Goal: Task Accomplishment & Management: Complete application form

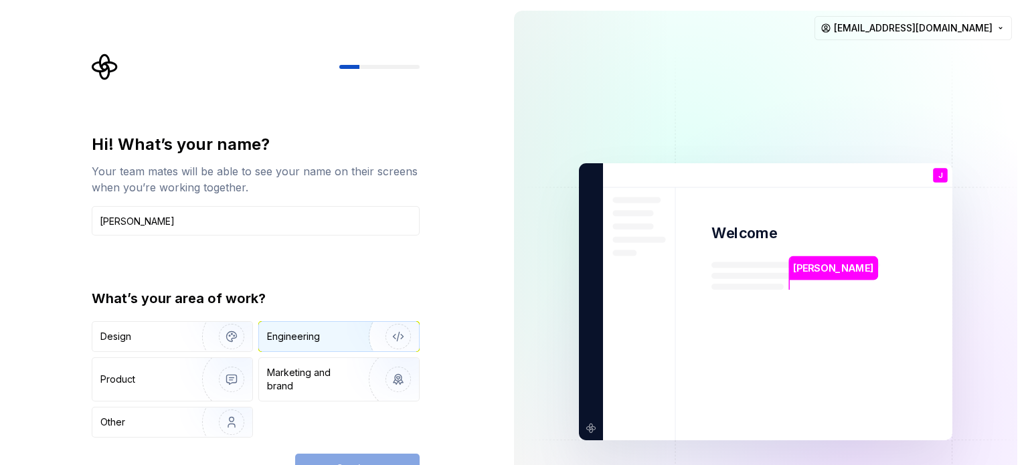
type input "[PERSON_NAME]"
click at [328, 332] on div "Engineering" at bounding box center [320, 336] width 106 height 13
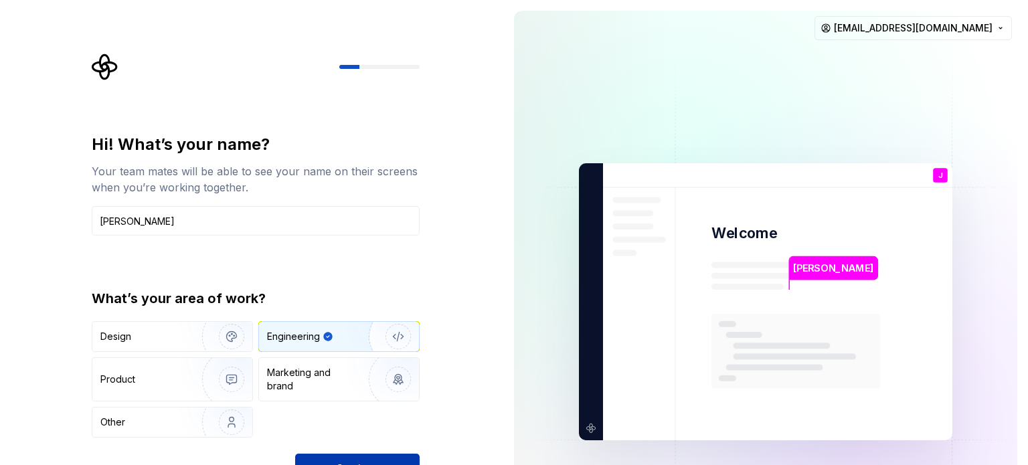
click at [371, 455] on button "Continue" at bounding box center [357, 468] width 125 height 29
click at [827, 303] on img at bounding box center [766, 302] width 542 height 633
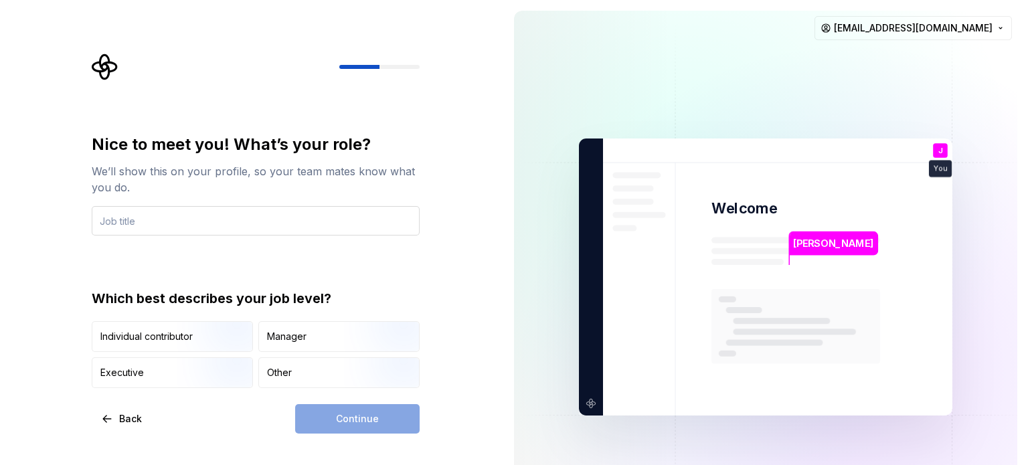
click at [245, 213] on input "text" at bounding box center [256, 220] width 328 height 29
type input "Full Stack Developer"
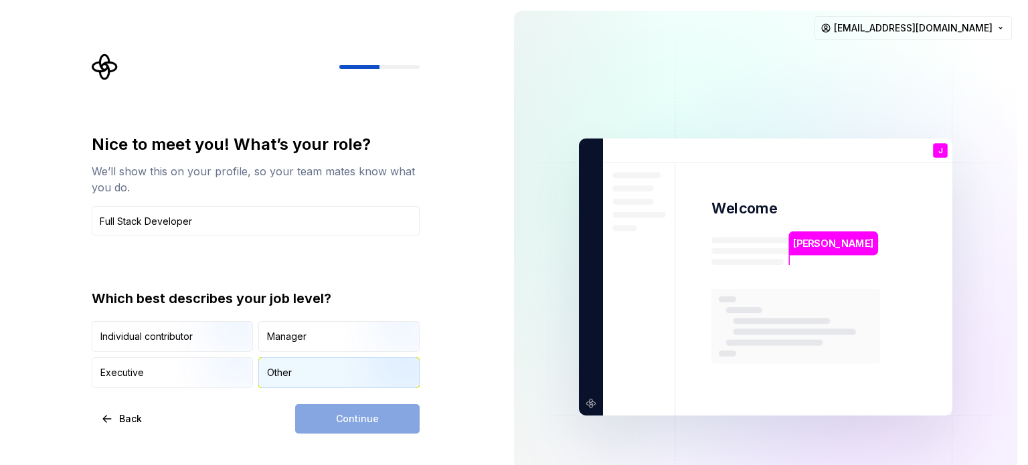
click at [316, 383] on div "Other" at bounding box center [339, 372] width 160 height 29
click at [355, 443] on div "Nice to meet you! What’s your role? We’ll show this on your profile, so your te…" at bounding box center [251, 277] width 503 height 554
click at [362, 419] on span "Continue" at bounding box center [357, 418] width 43 height 13
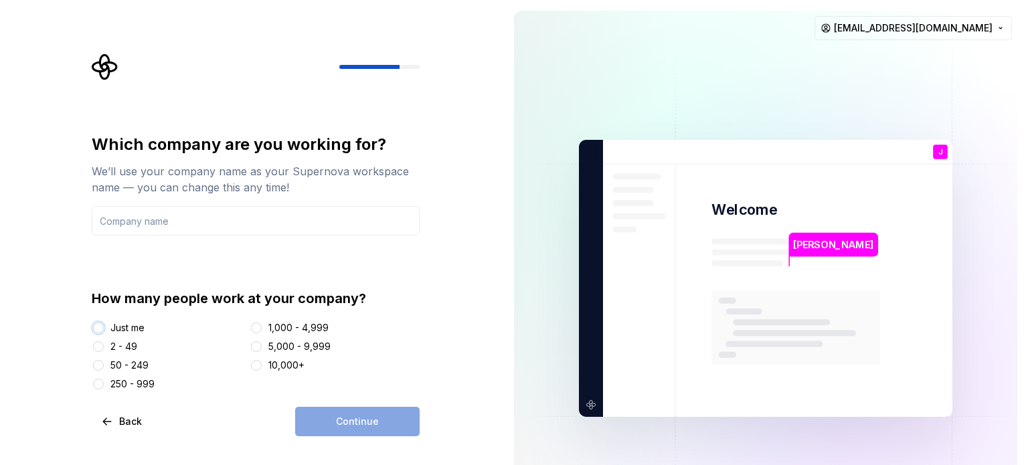
click at [96, 329] on button "Just me" at bounding box center [98, 328] width 11 height 11
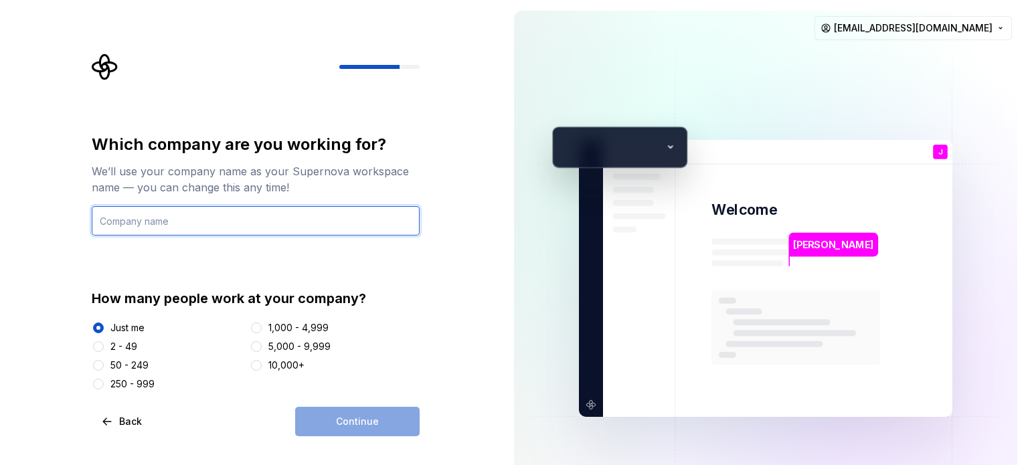
click at [270, 221] on input "text" at bounding box center [256, 220] width 328 height 29
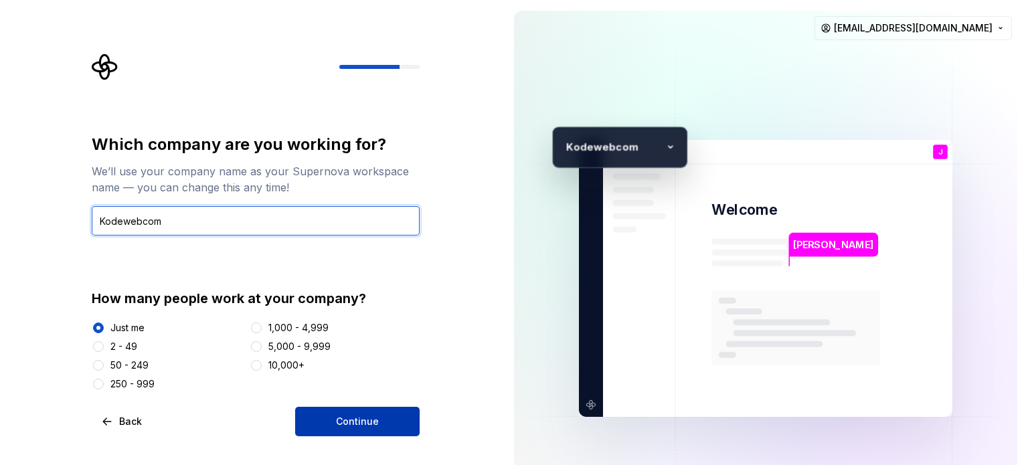
type input "Kodewebcom"
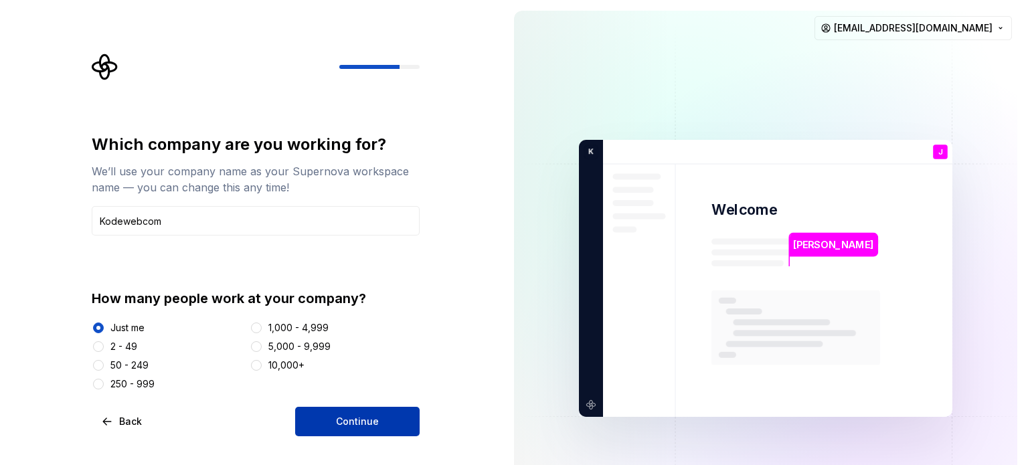
click at [321, 430] on button "Continue" at bounding box center [357, 421] width 125 height 29
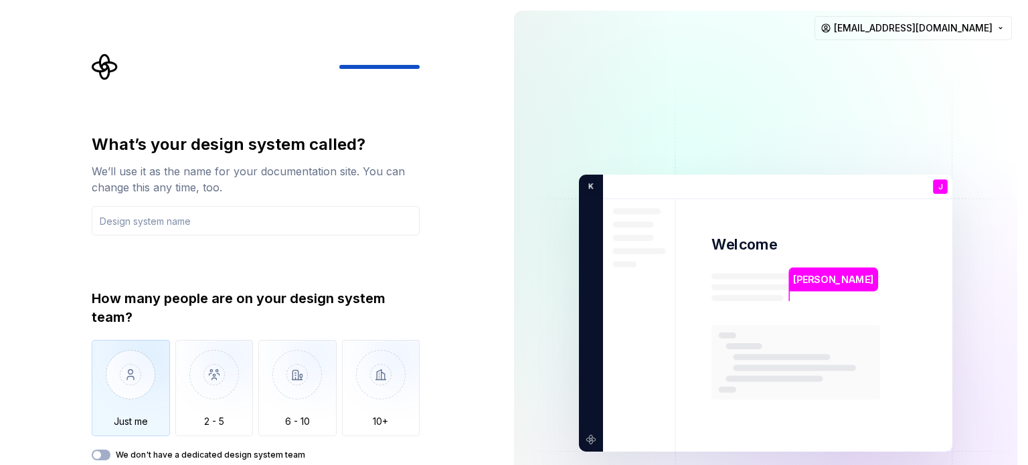
click at [128, 366] on img "button" at bounding box center [131, 385] width 78 height 90
click at [195, 211] on input "text" at bounding box center [256, 220] width 328 height 29
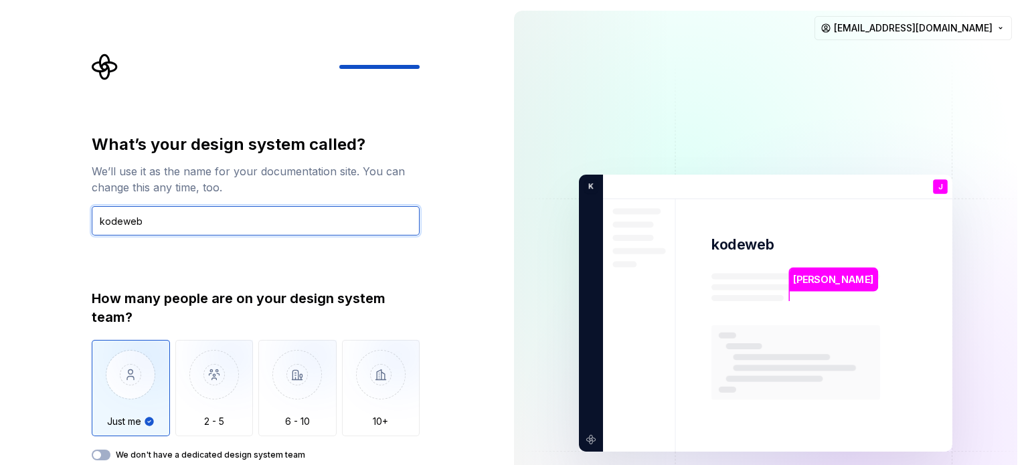
type input "kodeweb"
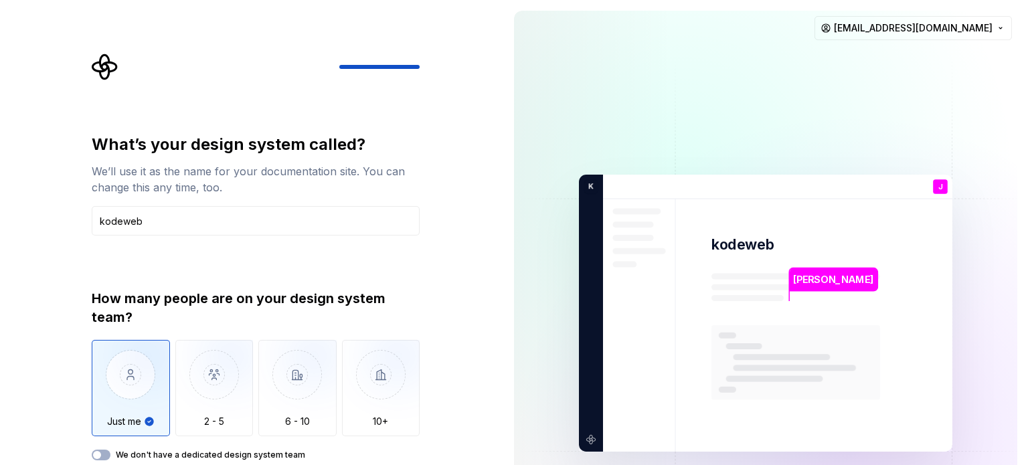
type button "Only one person"
type button "on"
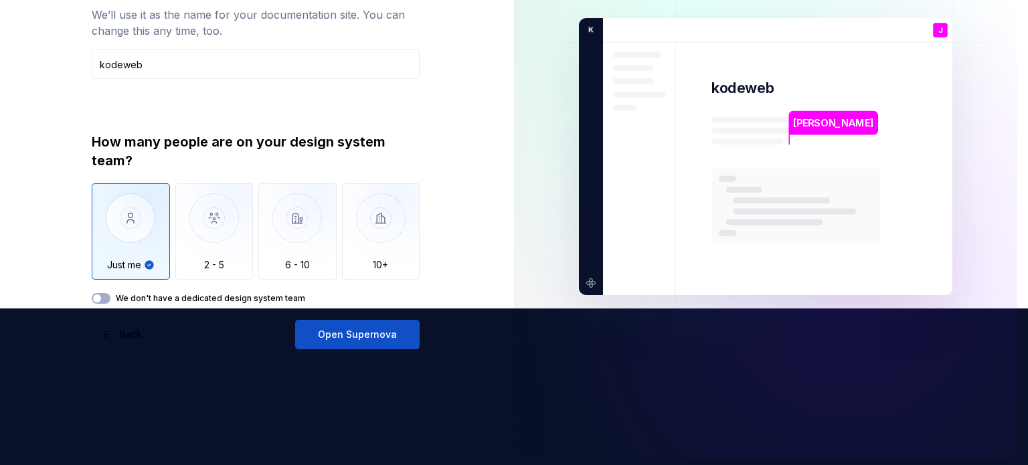
scroll to position [161, 0]
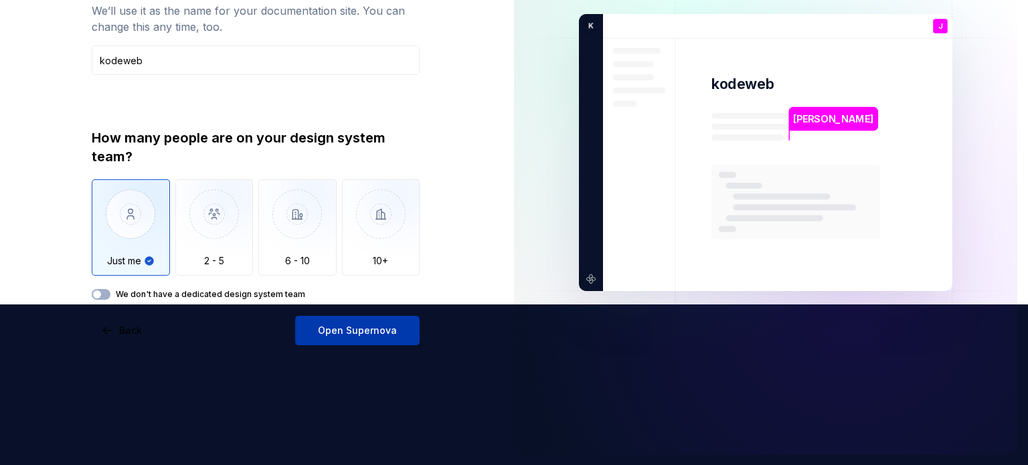
click at [386, 337] on button "Open Supernova" at bounding box center [357, 330] width 125 height 29
click at [386, 337] on div "Open Supernova" at bounding box center [357, 330] width 125 height 29
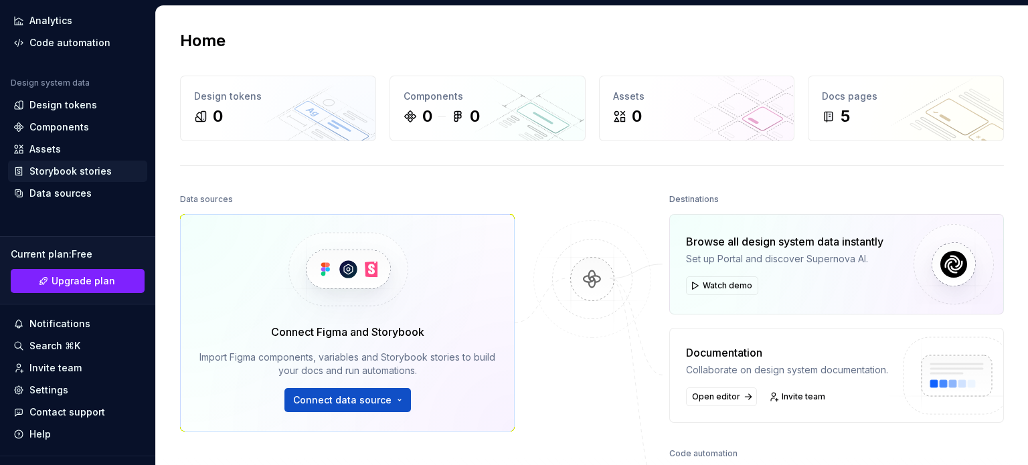
scroll to position [86, 0]
click at [70, 283] on span "Upgrade plan" at bounding box center [84, 280] width 64 height 13
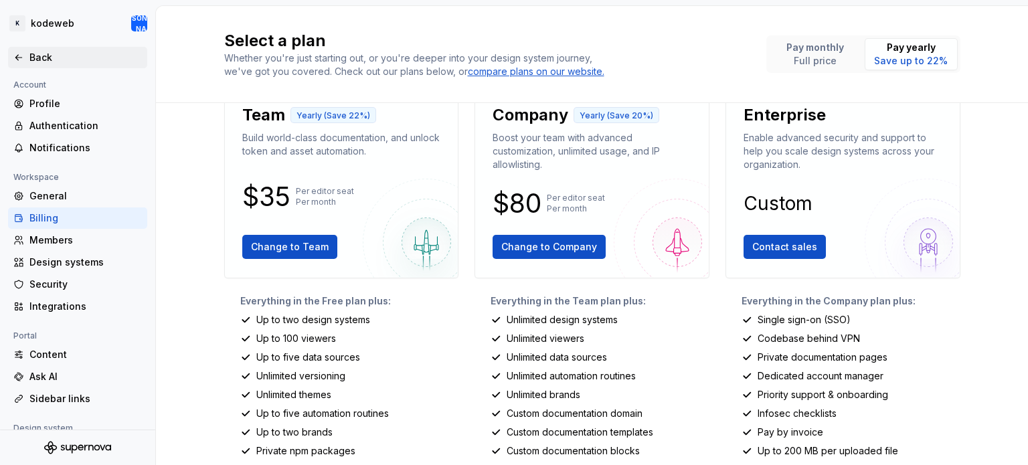
scroll to position [29, 0]
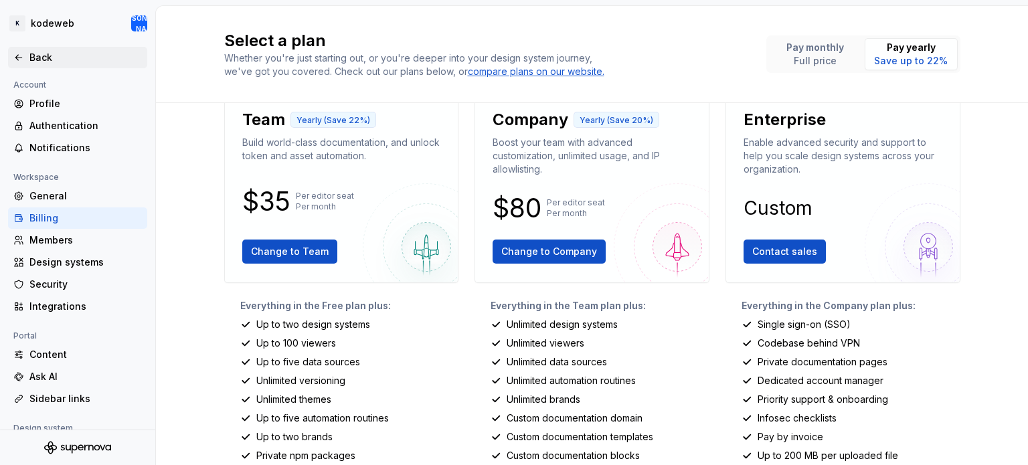
click at [29, 51] on div "Back" at bounding box center [85, 57] width 112 height 13
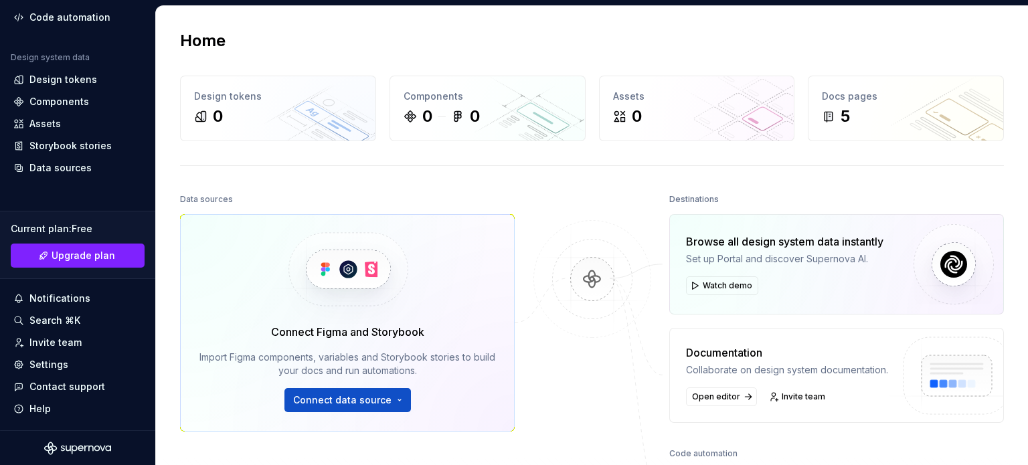
scroll to position [259, 0]
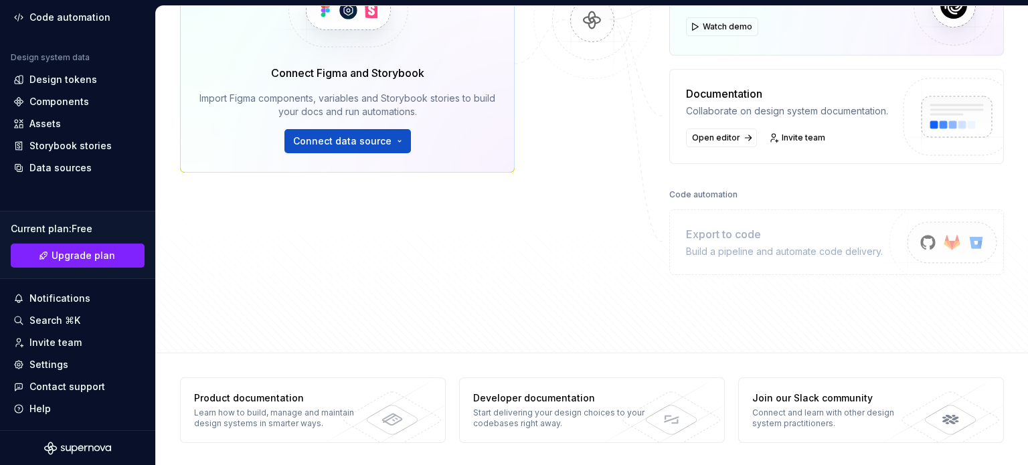
click at [588, 272] on div at bounding box center [593, 103] width 134 height 344
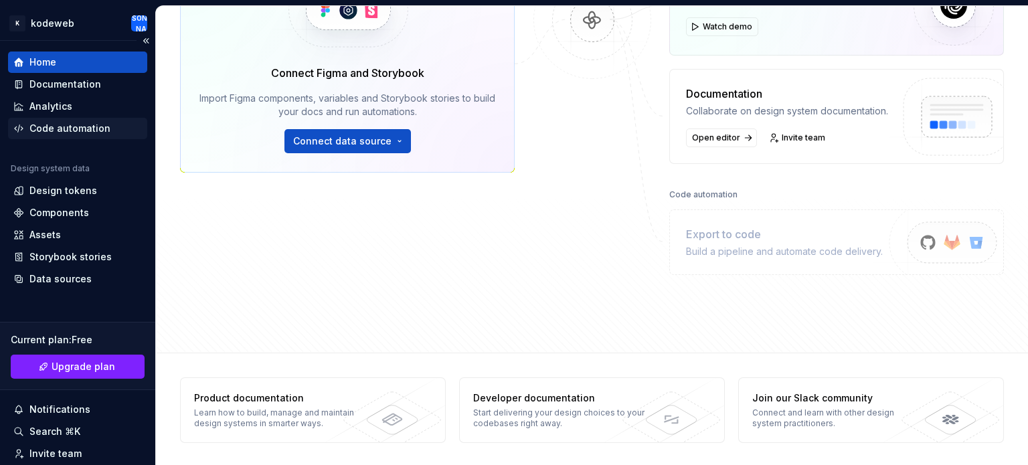
click at [81, 123] on div "Code automation" at bounding box center [69, 128] width 81 height 13
